Goal: Task Accomplishment & Management: Manage account settings

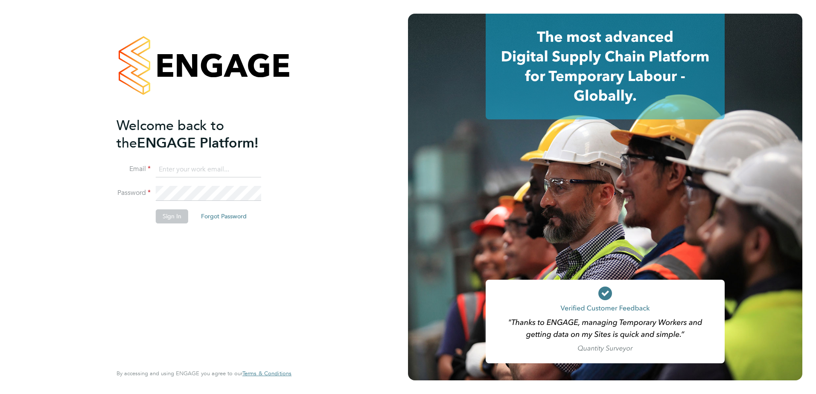
type input "kevin.shannon@vistry.co.uk"
click at [176, 217] on button "Sign In" at bounding box center [172, 216] width 32 height 14
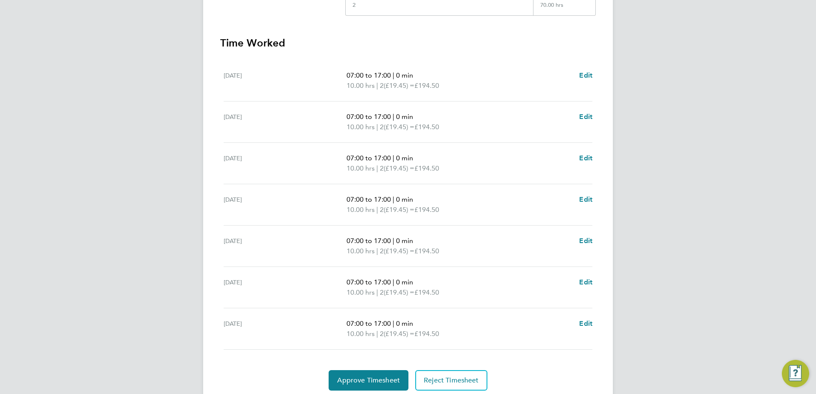
scroll to position [250, 0]
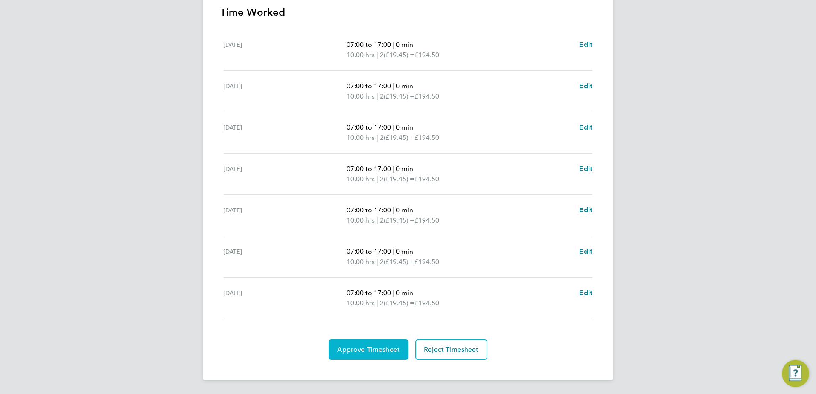
click at [378, 350] on span "Approve Timesheet" at bounding box center [368, 349] width 63 height 9
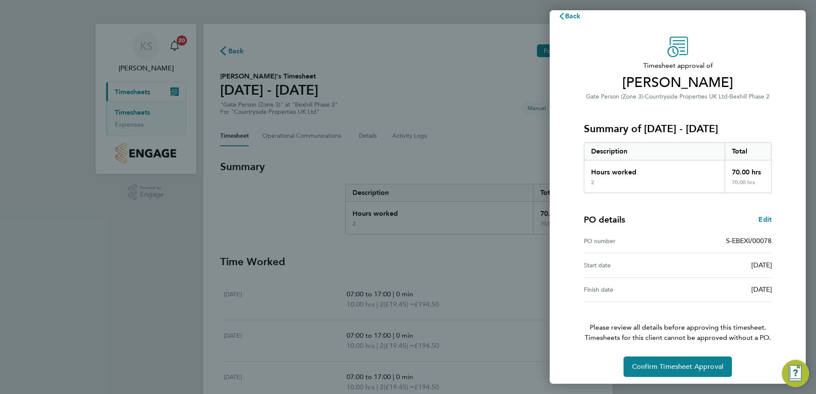
scroll to position [15, 0]
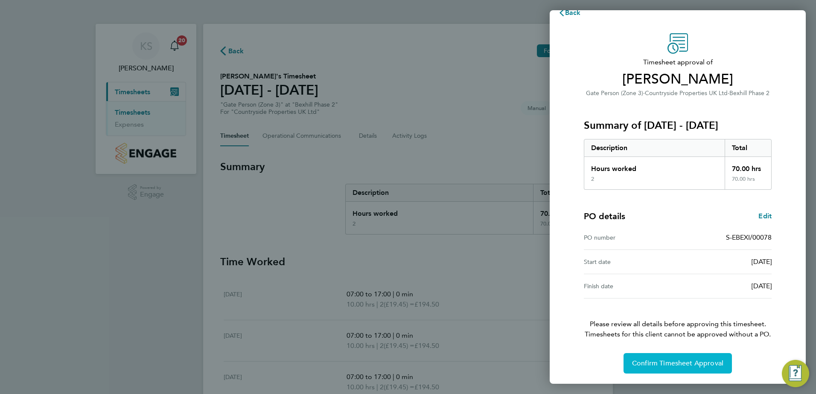
click at [673, 367] on span "Confirm Timesheet Approval" at bounding box center [677, 363] width 91 height 9
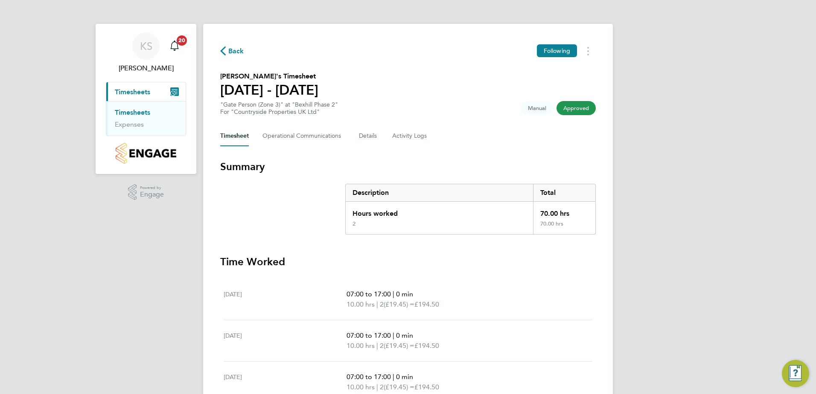
click at [137, 94] on span "Timesheets" at bounding box center [132, 92] width 35 height 8
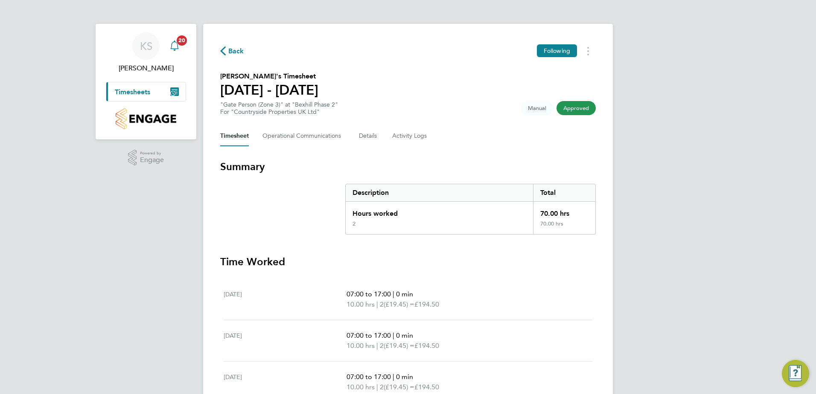
click at [174, 49] on icon "Main navigation" at bounding box center [174, 45] width 8 height 9
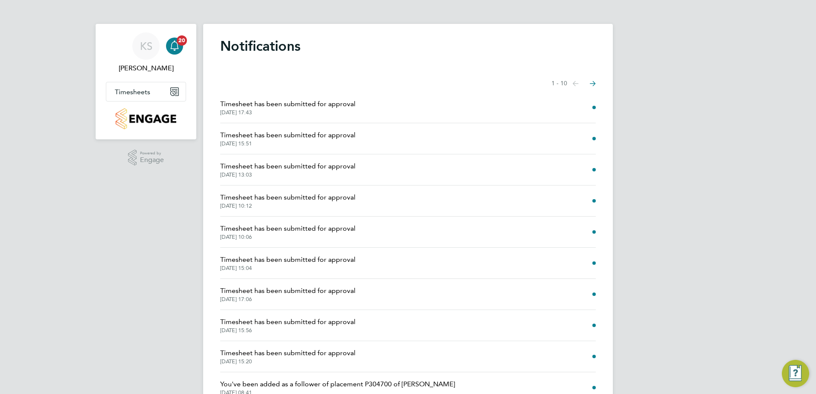
click at [274, 110] on span "28 Sep 2025, 17:43" at bounding box center [287, 112] width 135 height 7
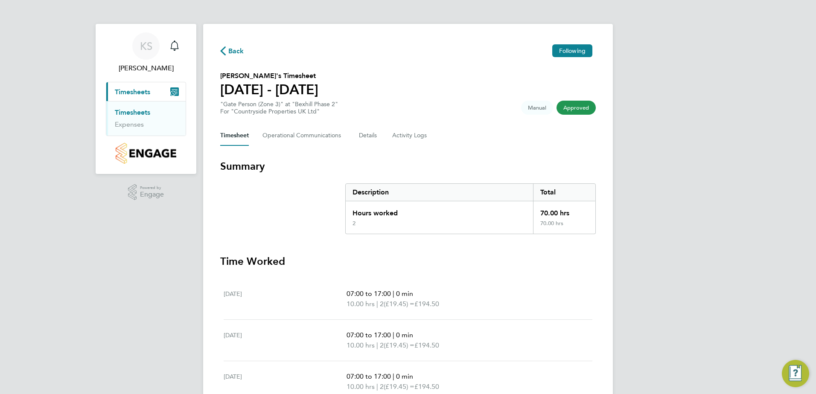
click at [134, 110] on link "Timesheets" at bounding box center [132, 112] width 35 height 8
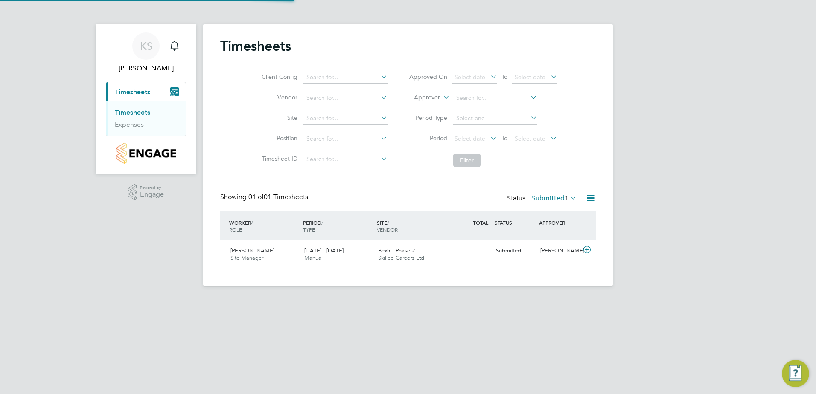
scroll to position [22, 74]
click at [242, 253] on span "[PERSON_NAME]" at bounding box center [252, 250] width 44 height 7
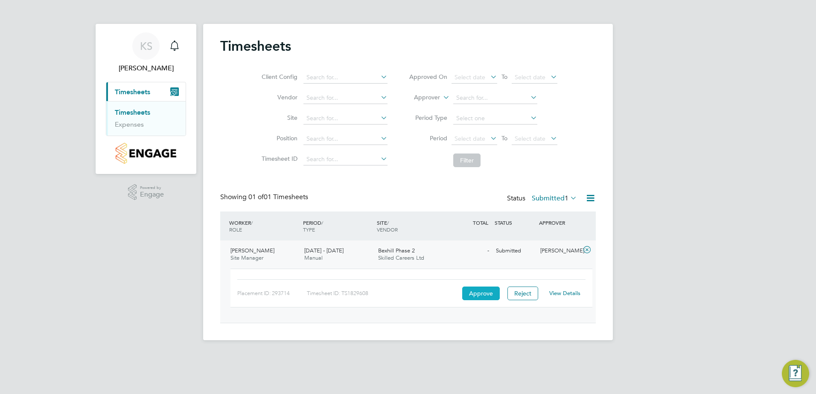
click at [469, 287] on button "Approve" at bounding box center [481, 294] width 38 height 14
click at [255, 251] on span "[PERSON_NAME]" at bounding box center [252, 250] width 44 height 7
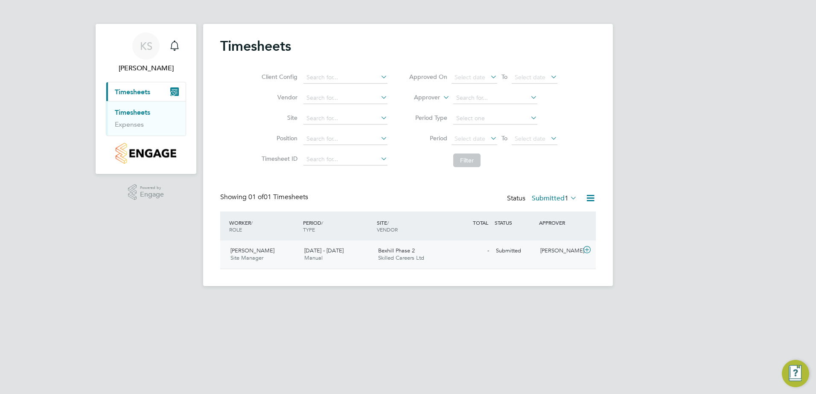
click at [255, 251] on span "[PERSON_NAME]" at bounding box center [252, 250] width 44 height 7
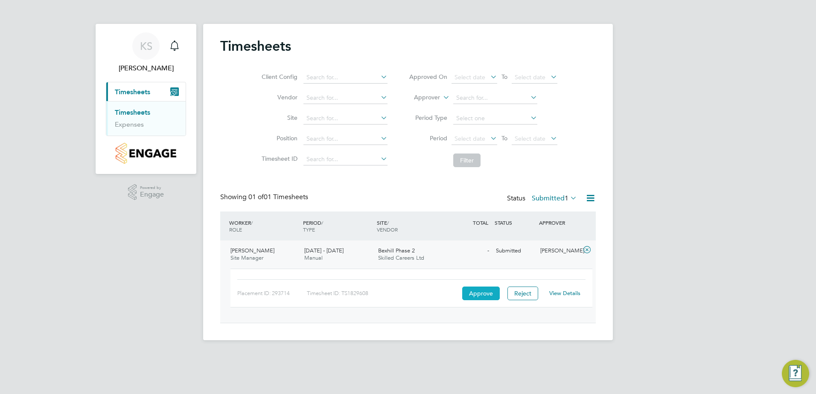
click at [476, 289] on button "Approve" at bounding box center [481, 294] width 38 height 14
click at [139, 91] on span "Timesheets" at bounding box center [132, 92] width 35 height 8
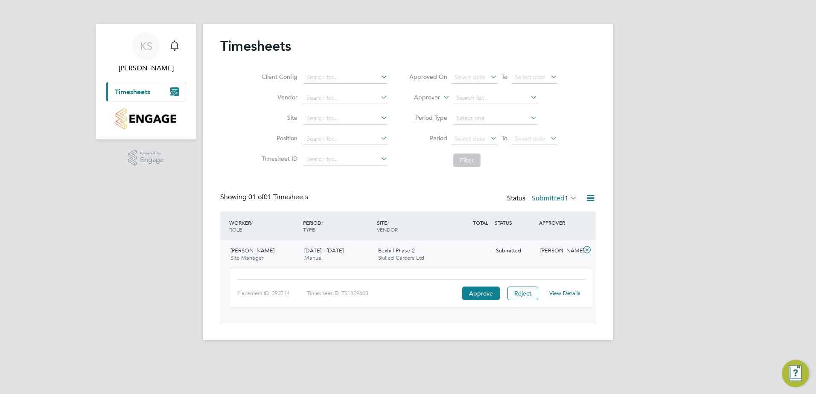
click at [136, 92] on span "Timesheets" at bounding box center [132, 92] width 35 height 8
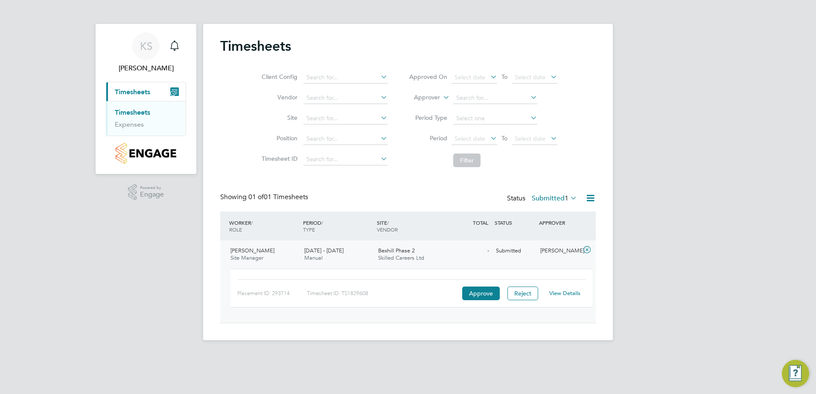
click at [128, 113] on link "Timesheets" at bounding box center [132, 112] width 35 height 8
click at [554, 202] on label "Submitted 1" at bounding box center [553, 198] width 45 height 9
click at [540, 223] on li "Saved" at bounding box center [545, 225] width 39 height 12
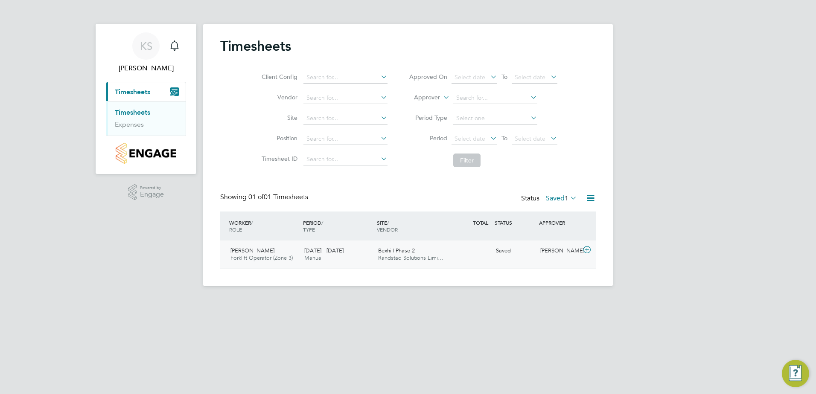
click at [236, 250] on span "[PERSON_NAME]" at bounding box center [252, 250] width 44 height 7
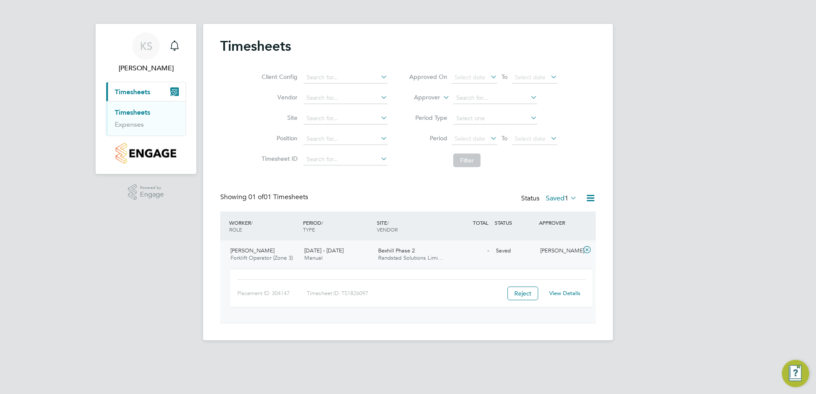
click at [563, 293] on link "View Details" at bounding box center [564, 293] width 31 height 7
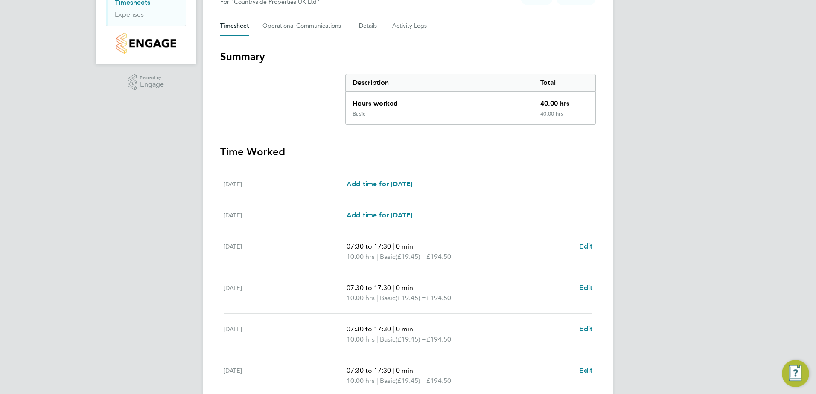
scroll to position [219, 0]
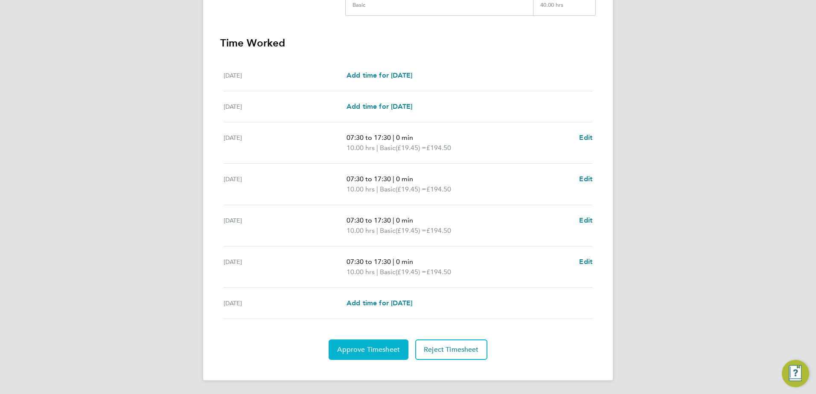
click at [377, 349] on span "Approve Timesheet" at bounding box center [368, 349] width 63 height 9
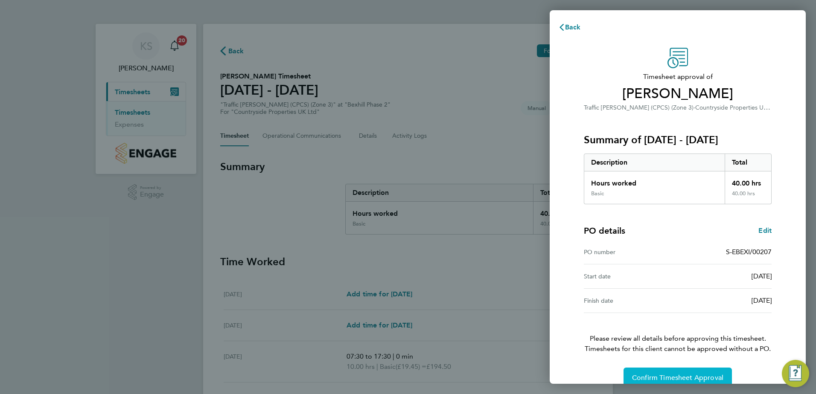
click at [647, 379] on span "Confirm Timesheet Approval" at bounding box center [677, 378] width 91 height 9
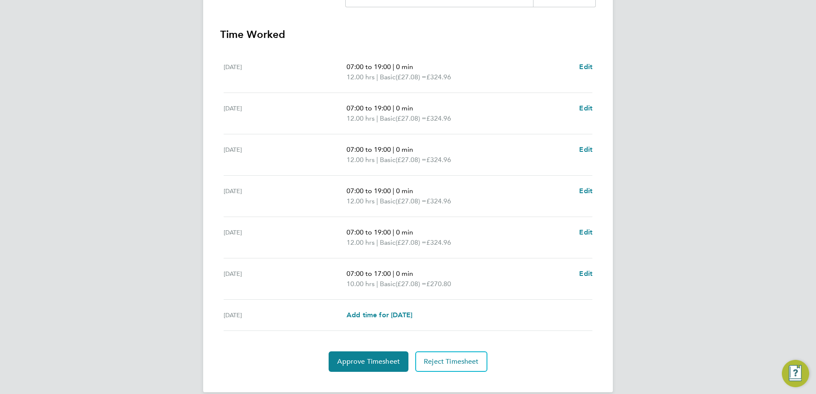
scroll to position [239, 0]
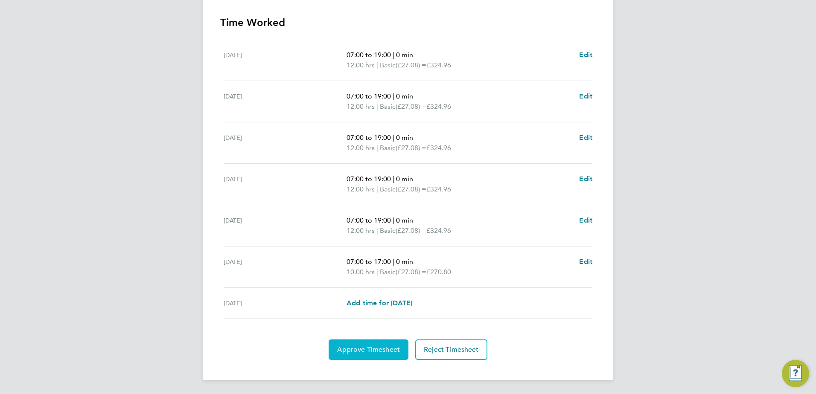
click at [377, 350] on span "Approve Timesheet" at bounding box center [368, 349] width 63 height 9
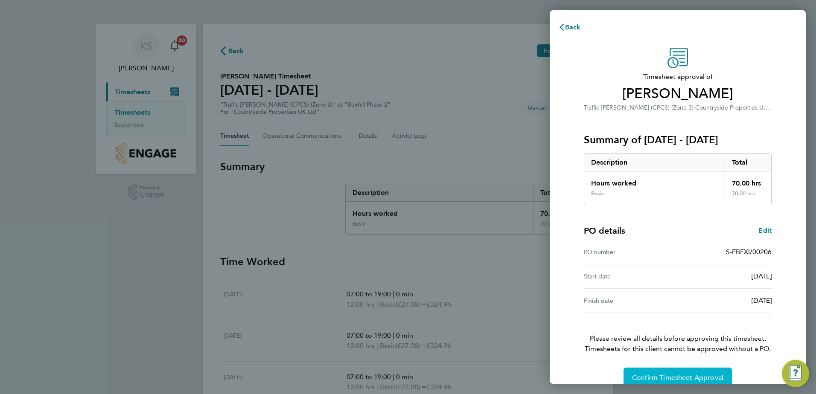
click at [701, 376] on span "Confirm Timesheet Approval" at bounding box center [677, 378] width 91 height 9
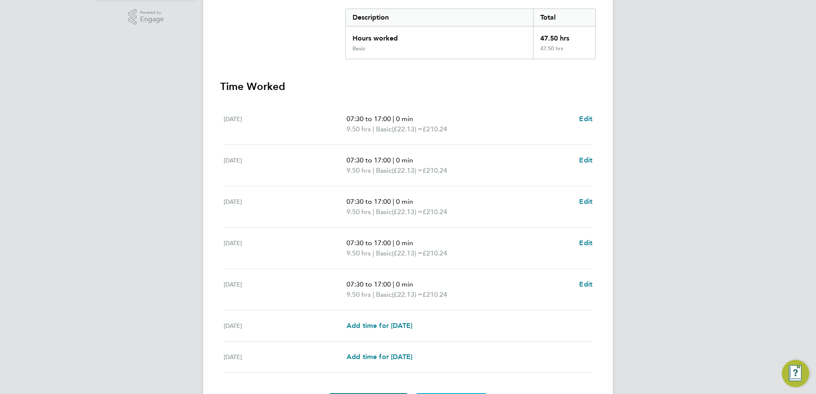
scroll to position [229, 0]
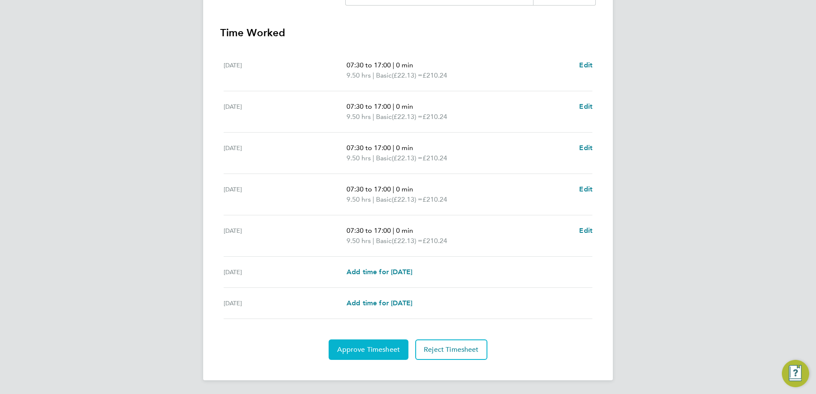
click at [383, 347] on span "Approve Timesheet" at bounding box center [368, 349] width 63 height 9
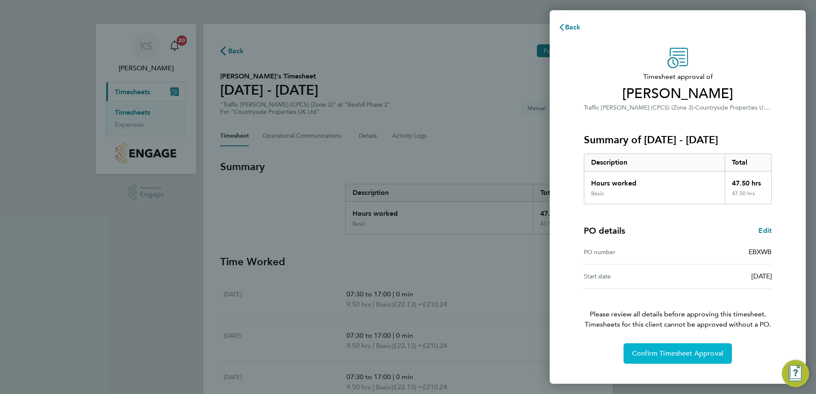
click at [650, 355] on span "Confirm Timesheet Approval" at bounding box center [677, 353] width 91 height 9
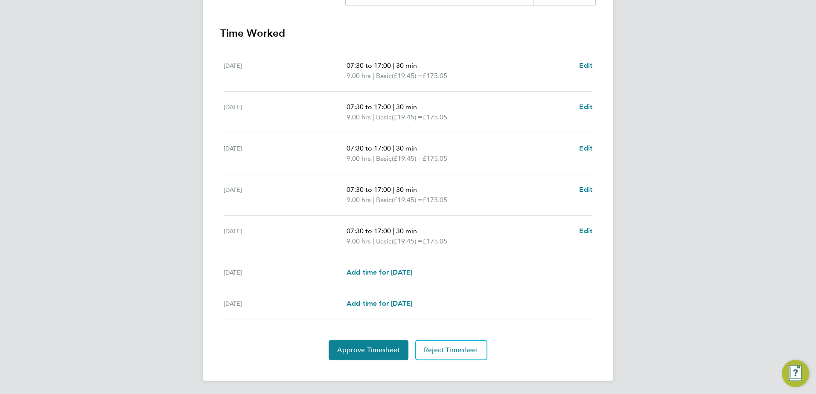
scroll to position [229, 0]
click at [376, 349] on span "Approve Timesheet" at bounding box center [368, 349] width 63 height 9
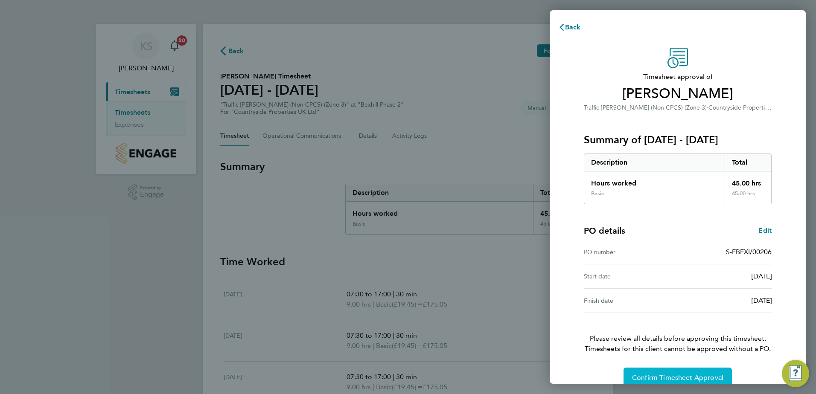
click at [651, 377] on span "Confirm Timesheet Approval" at bounding box center [677, 378] width 91 height 9
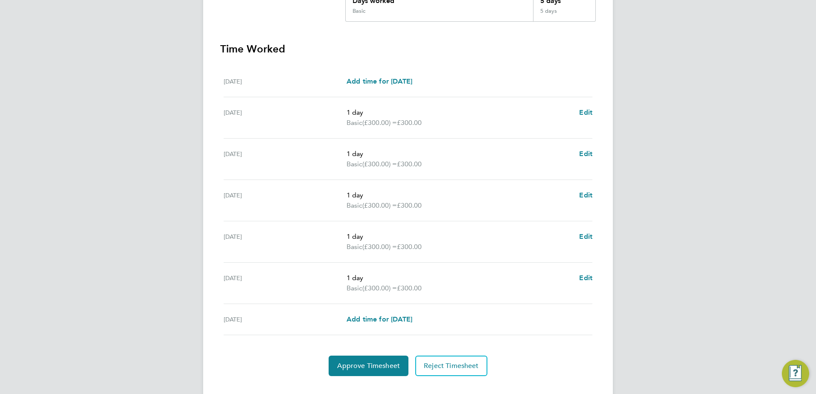
scroll to position [213, 0]
click at [368, 360] on button "Approve Timesheet" at bounding box center [368, 365] width 80 height 20
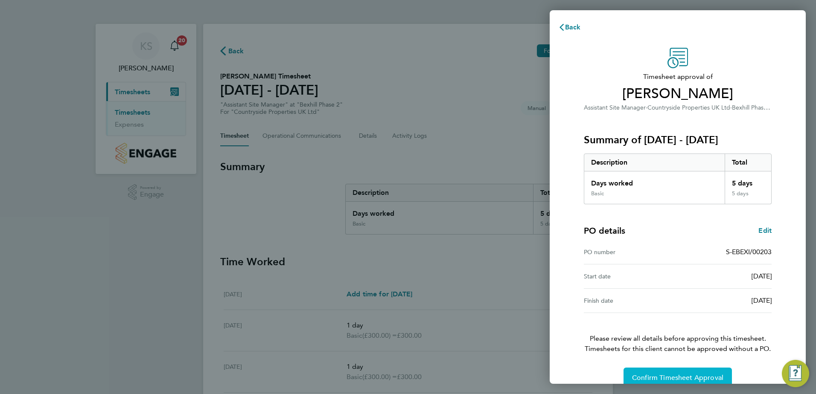
click at [646, 378] on span "Confirm Timesheet Approval" at bounding box center [677, 378] width 91 height 9
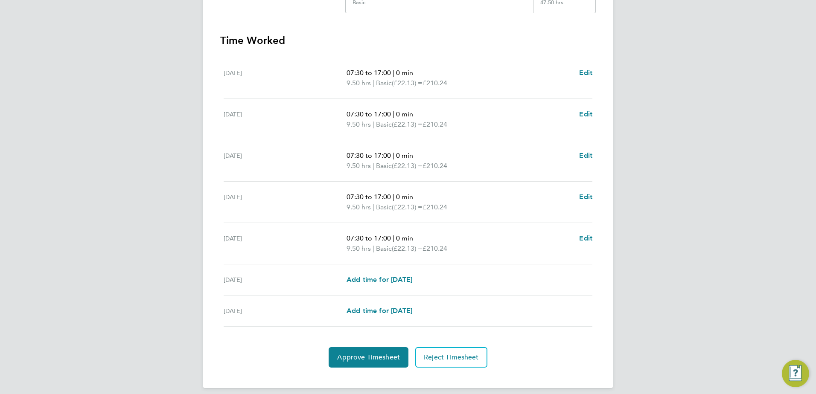
scroll to position [229, 0]
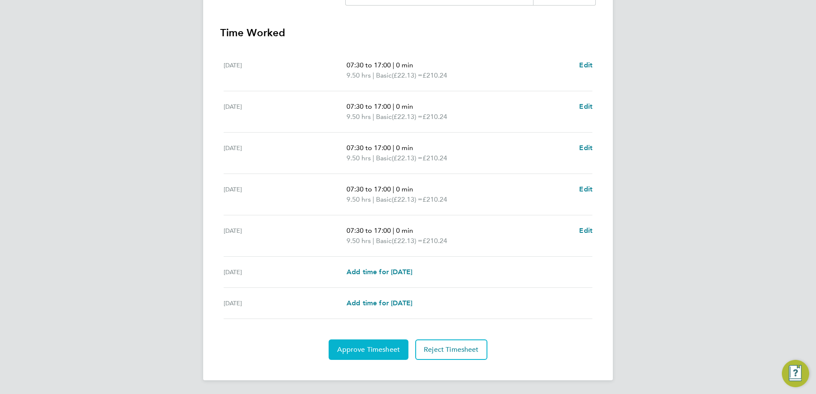
click at [376, 353] on span "Approve Timesheet" at bounding box center [368, 349] width 63 height 9
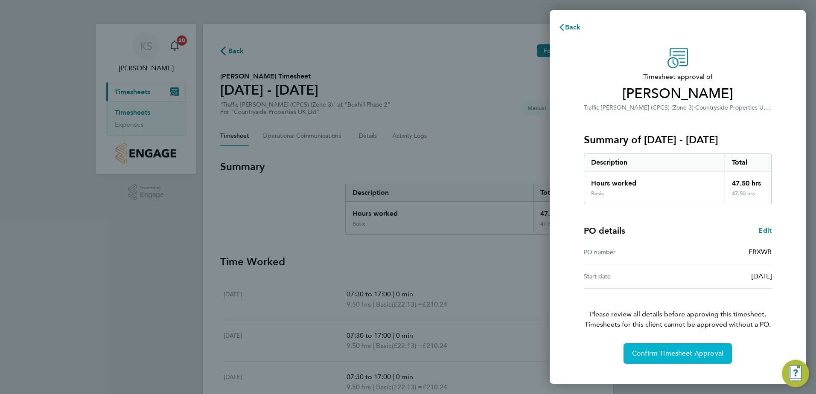
click at [680, 353] on span "Confirm Timesheet Approval" at bounding box center [677, 353] width 91 height 9
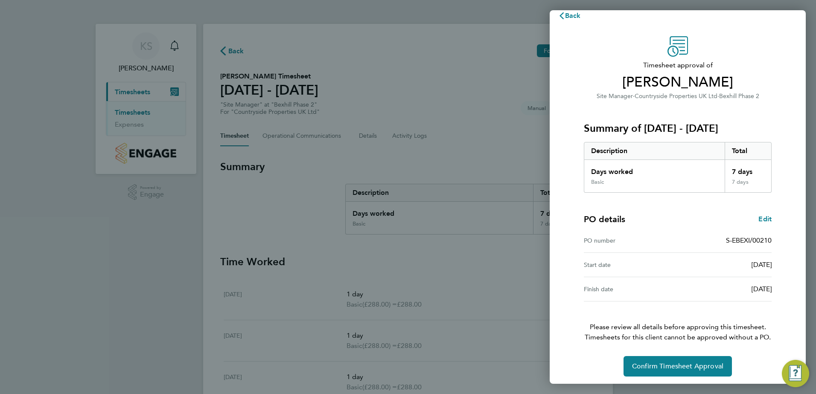
scroll to position [15, 0]
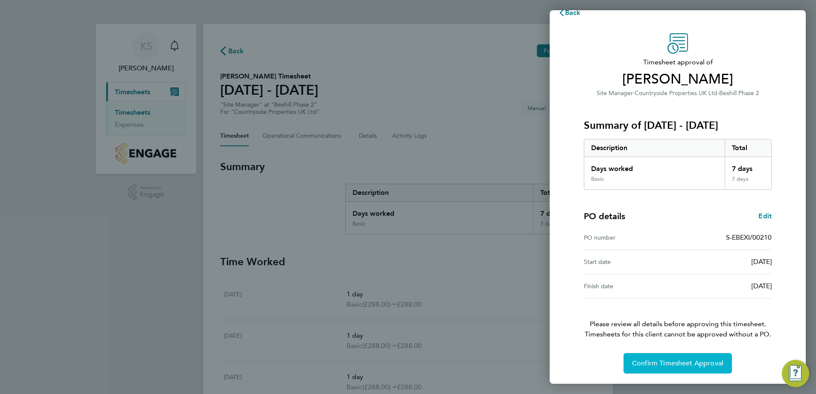
click at [657, 363] on span "Confirm Timesheet Approval" at bounding box center [677, 363] width 91 height 9
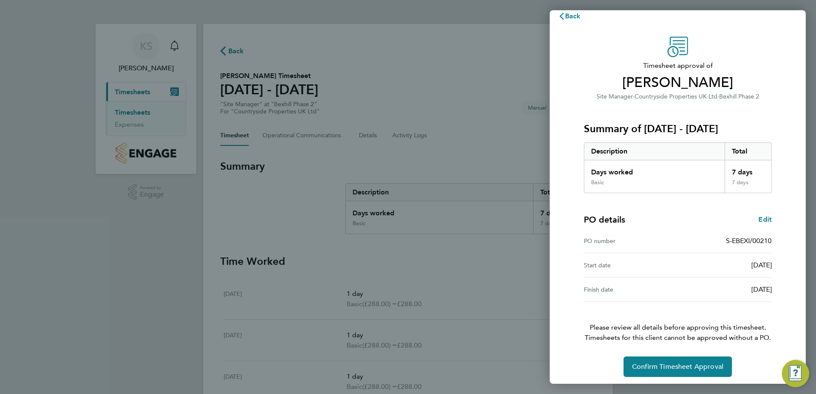
scroll to position [15, 0]
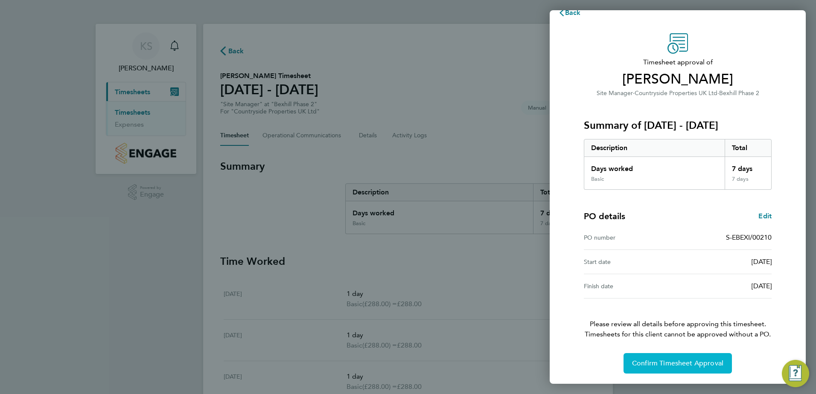
click at [657, 363] on span "Confirm Timesheet Approval" at bounding box center [677, 363] width 91 height 9
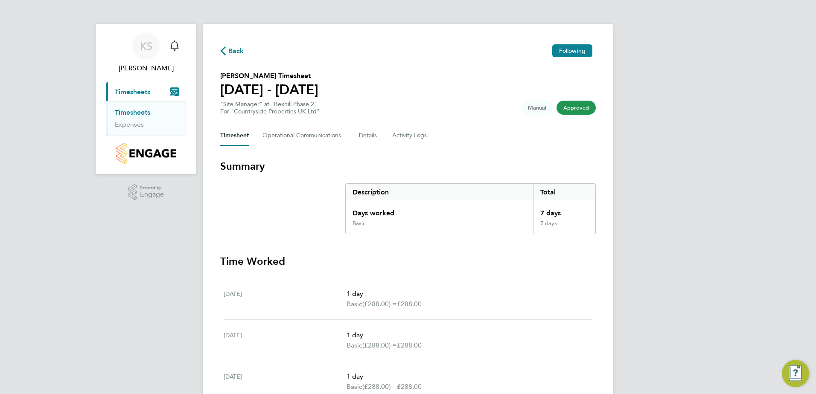
click at [136, 89] on span "Timesheets" at bounding box center [132, 92] width 35 height 8
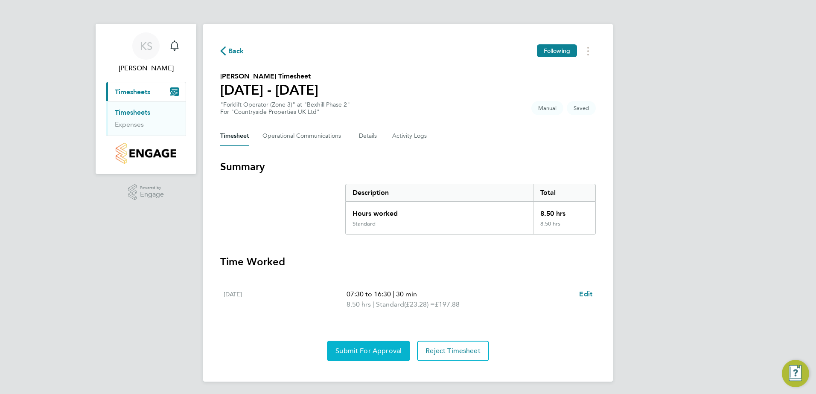
click at [356, 348] on span "Submit For Approval" at bounding box center [368, 351] width 66 height 9
click at [358, 355] on span "Approve Timesheet" at bounding box center [368, 351] width 63 height 9
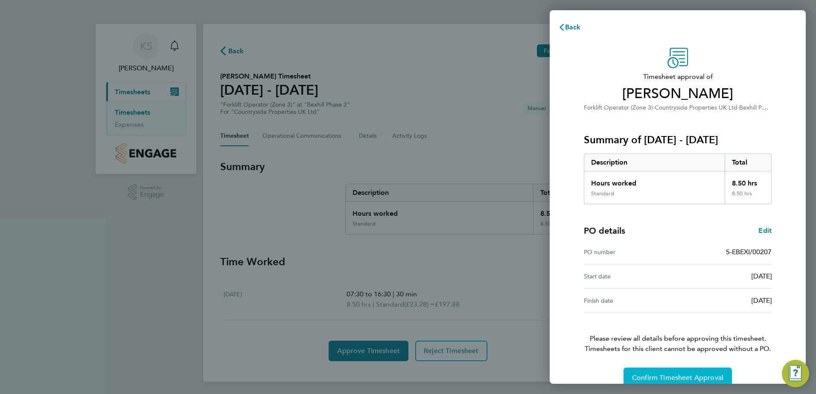
click at [647, 378] on span "Confirm Timesheet Approval" at bounding box center [677, 378] width 91 height 9
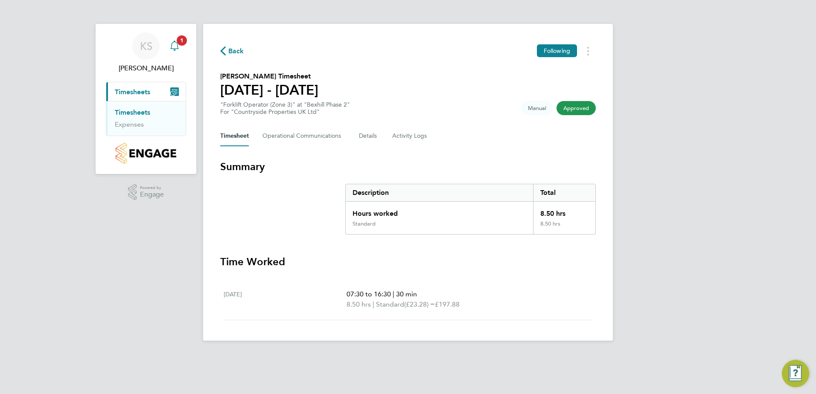
click at [178, 49] on icon "Main navigation" at bounding box center [174, 46] width 10 height 10
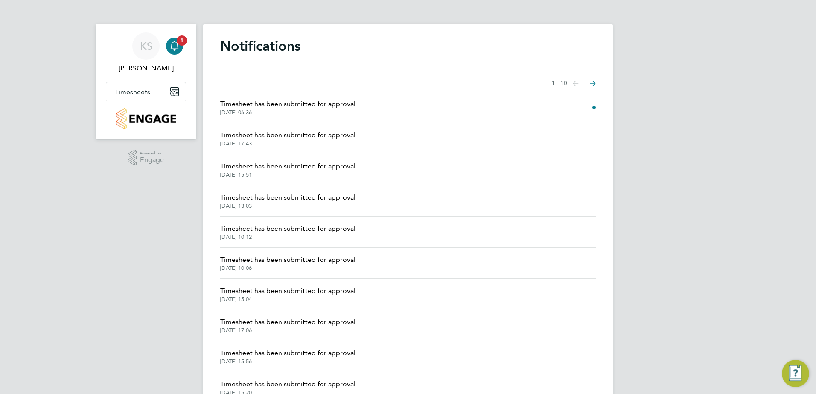
click at [253, 104] on span "Timesheet has been submitted for approval" at bounding box center [287, 104] width 135 height 10
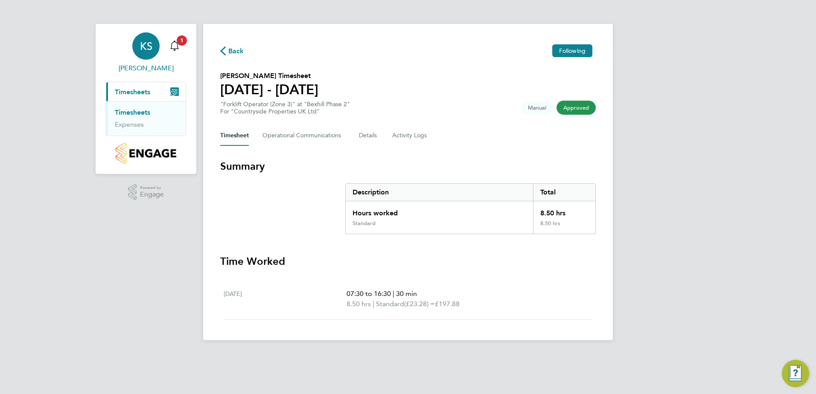
click at [151, 71] on span "[PERSON_NAME]" at bounding box center [146, 68] width 80 height 10
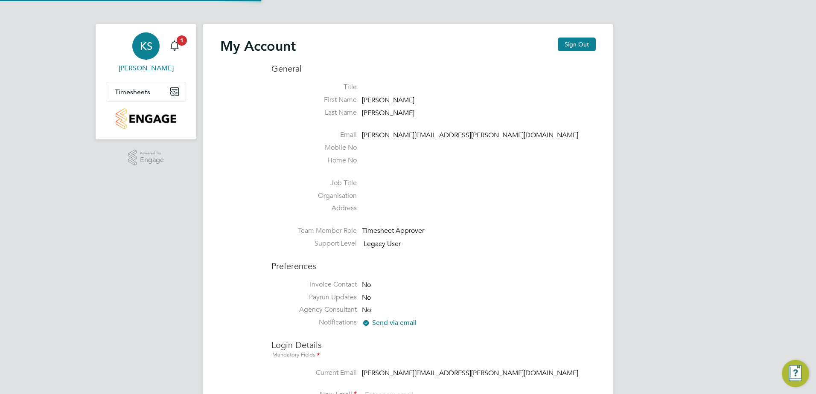
type input "[PERSON_NAME][EMAIL_ADDRESS][PERSON_NAME][DOMAIN_NAME]"
click at [142, 92] on span "Timesheets" at bounding box center [132, 92] width 35 height 8
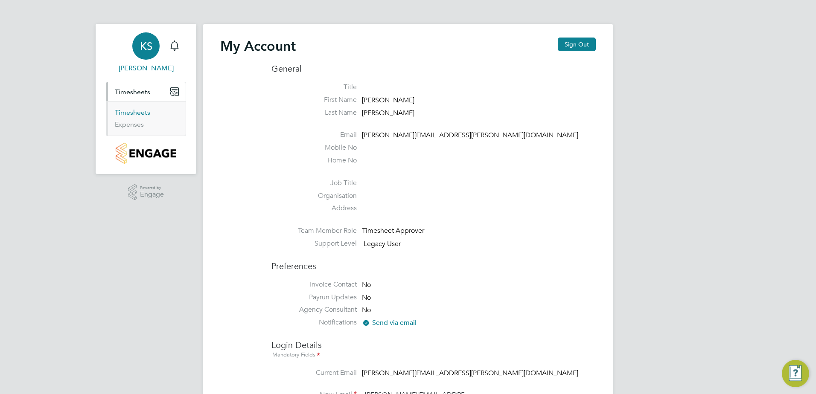
click at [136, 110] on link "Timesheets" at bounding box center [132, 112] width 35 height 8
